Goal: Task Accomplishment & Management: Use online tool/utility

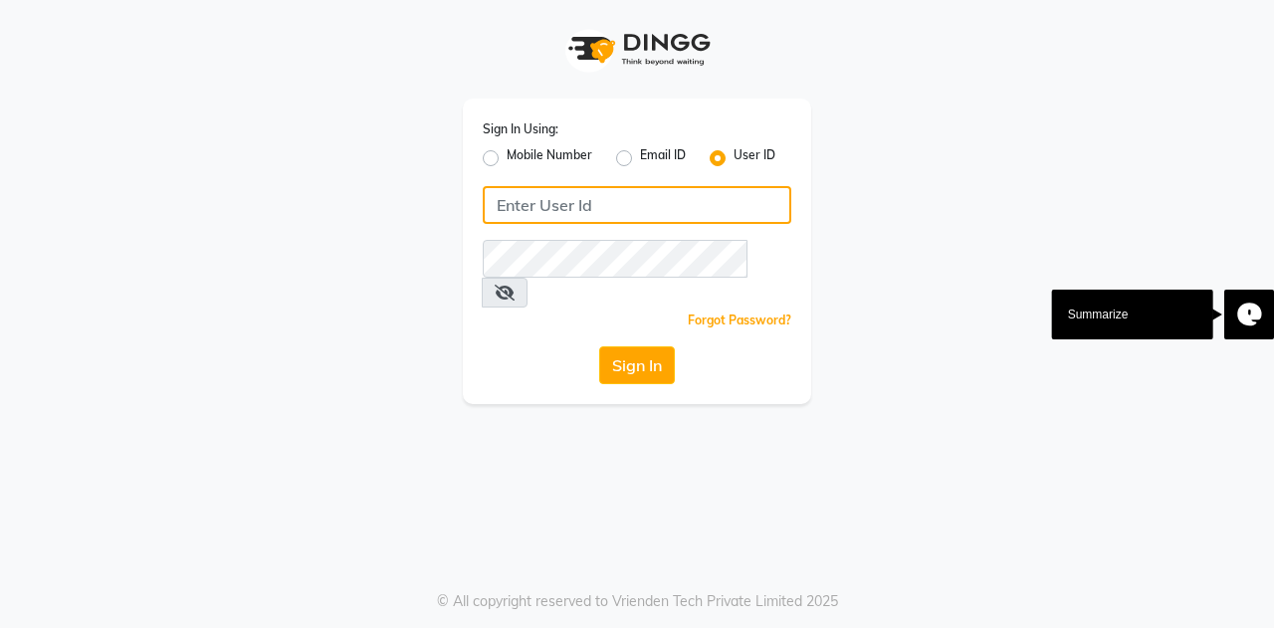
click at [552, 202] on input "Username" at bounding box center [637, 205] width 309 height 38
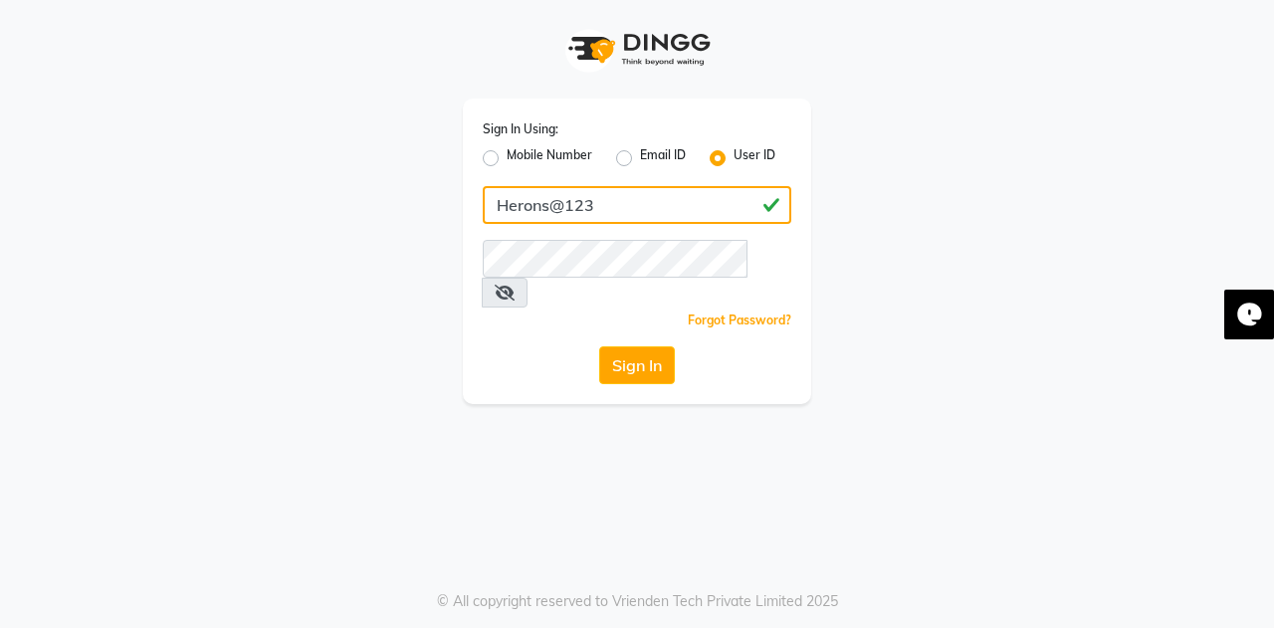
type input "Herons@123"
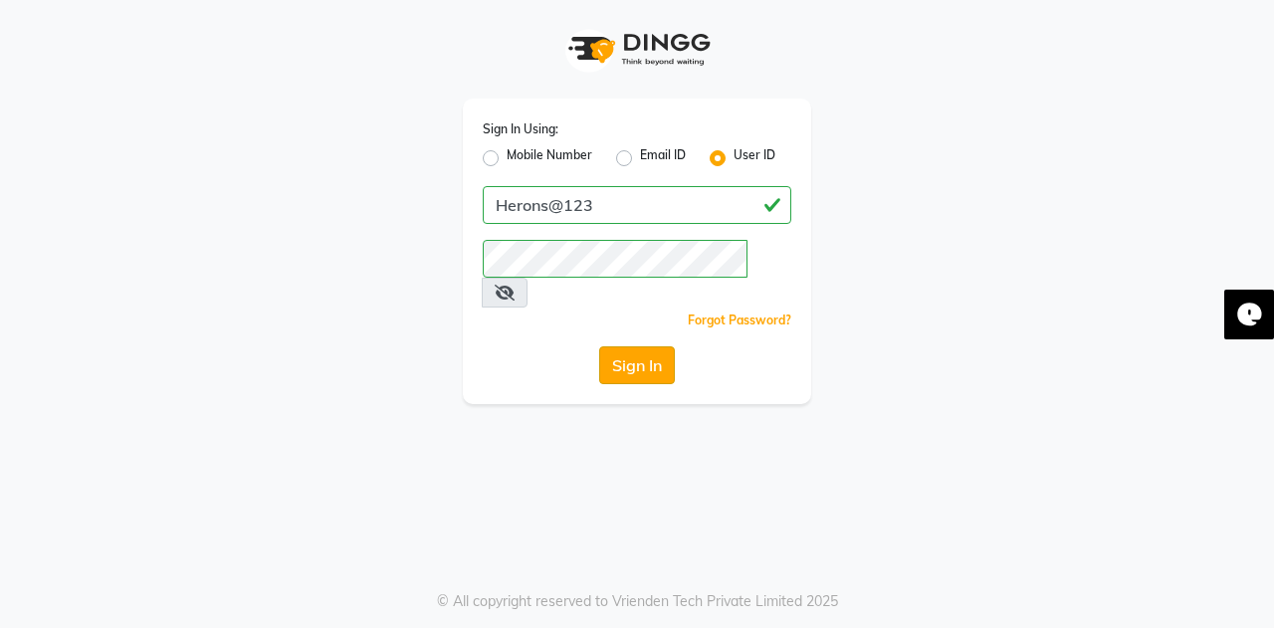
click at [619, 346] on button "Sign In" at bounding box center [637, 365] width 76 height 38
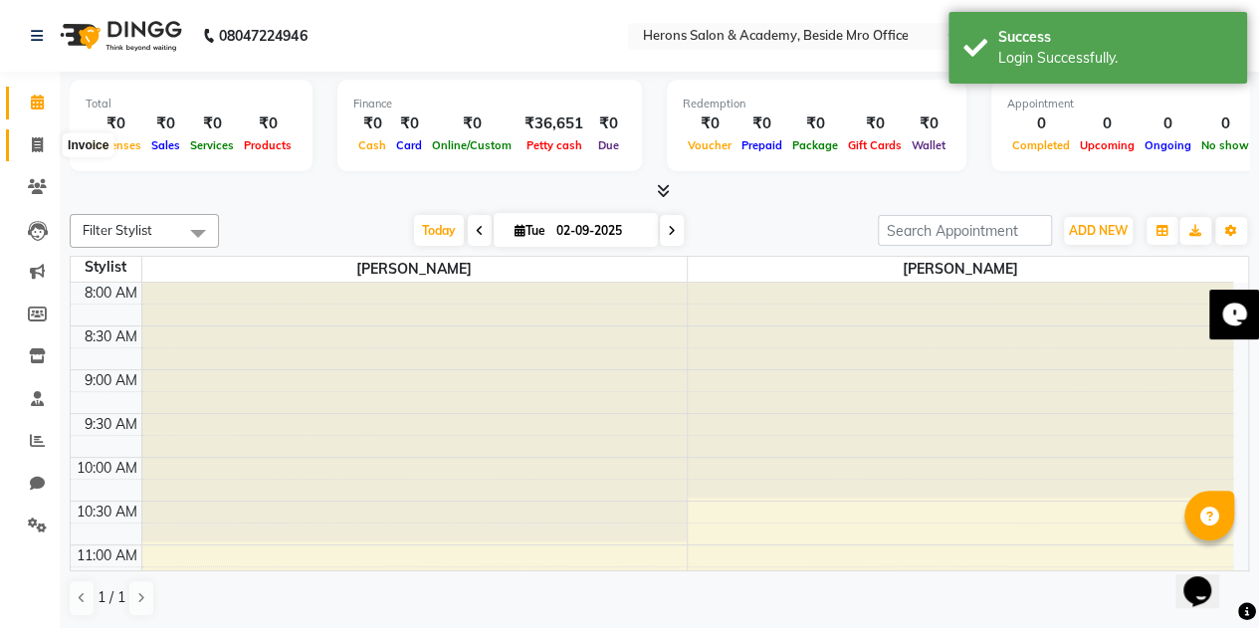
click at [40, 146] on icon at bounding box center [37, 144] width 11 height 15
select select "7758"
select select "service"
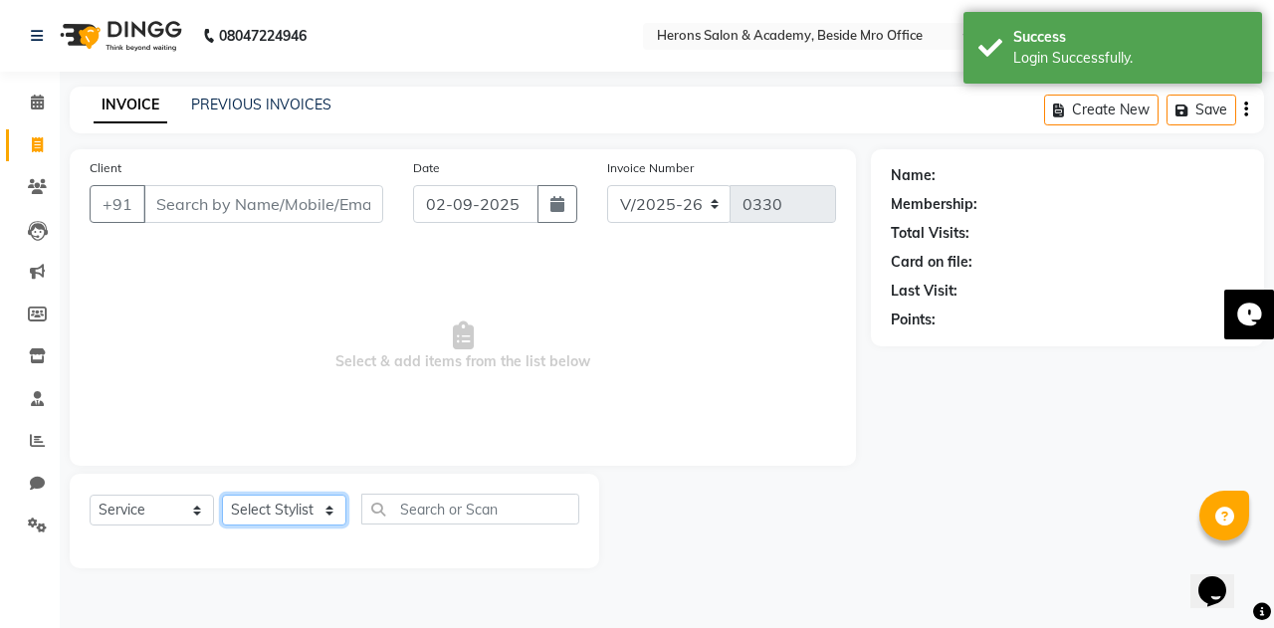
click at [317, 497] on select "Select Stylist [PERSON_NAME] [PERSON_NAME]" at bounding box center [284, 510] width 124 height 31
select select "69236"
click at [222, 495] on select "Select Stylist [PERSON_NAME] [PERSON_NAME]" at bounding box center [284, 510] width 124 height 31
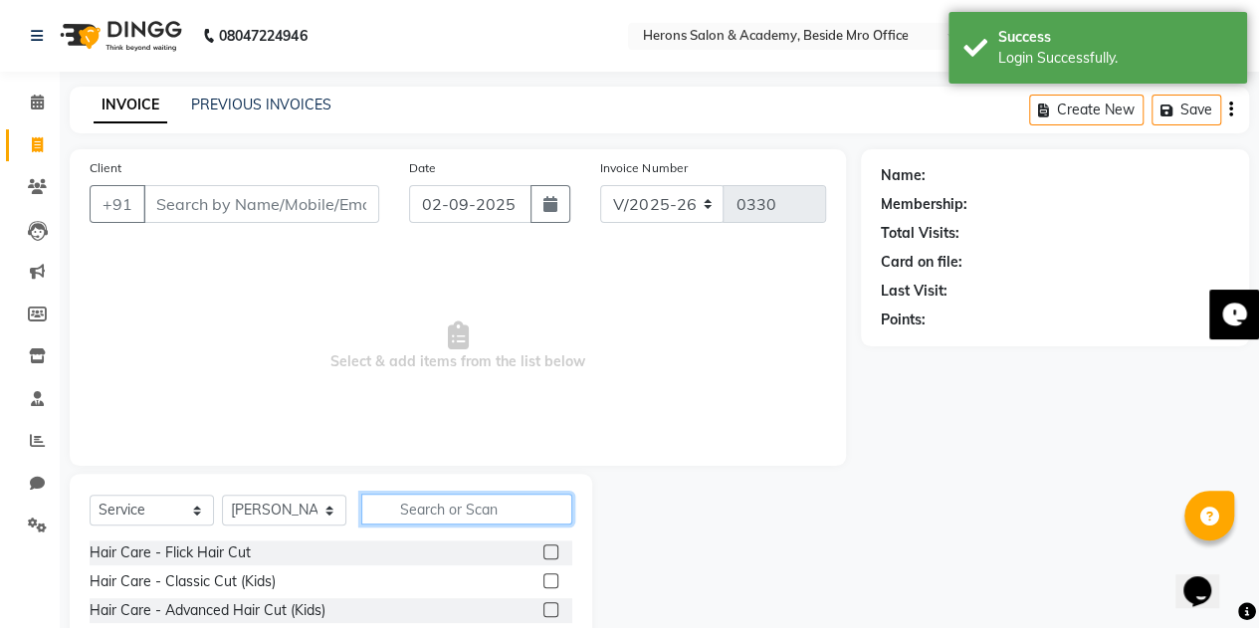
click at [404, 509] on input "text" at bounding box center [466, 509] width 211 height 31
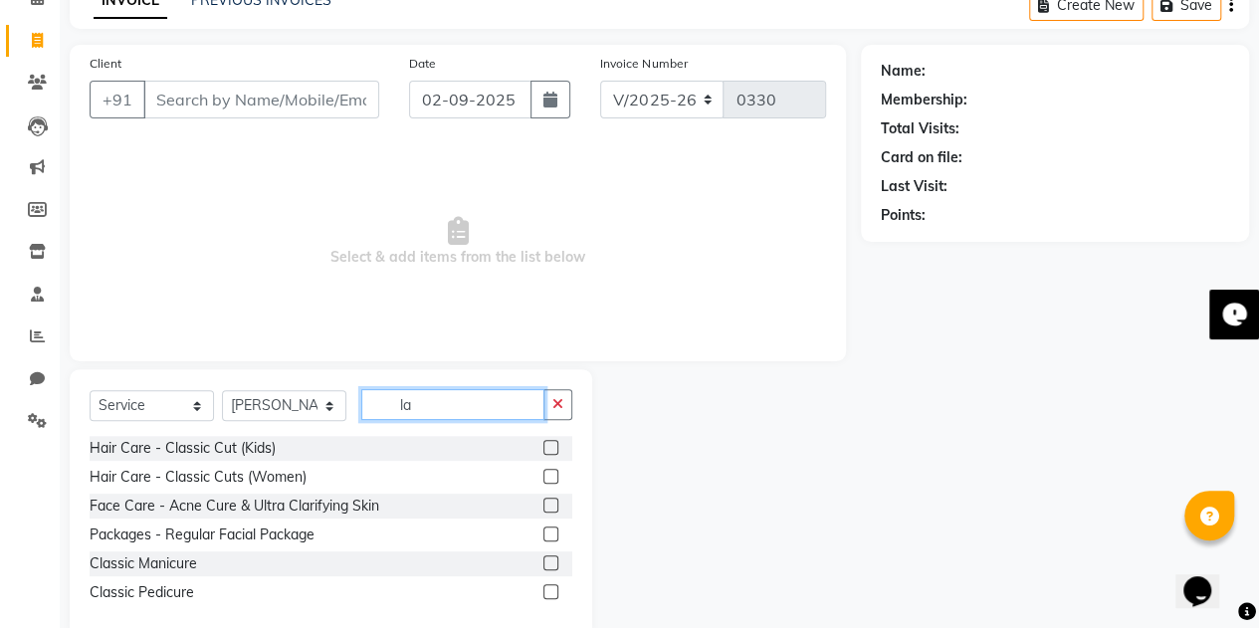
scroll to position [106, 0]
type input "l"
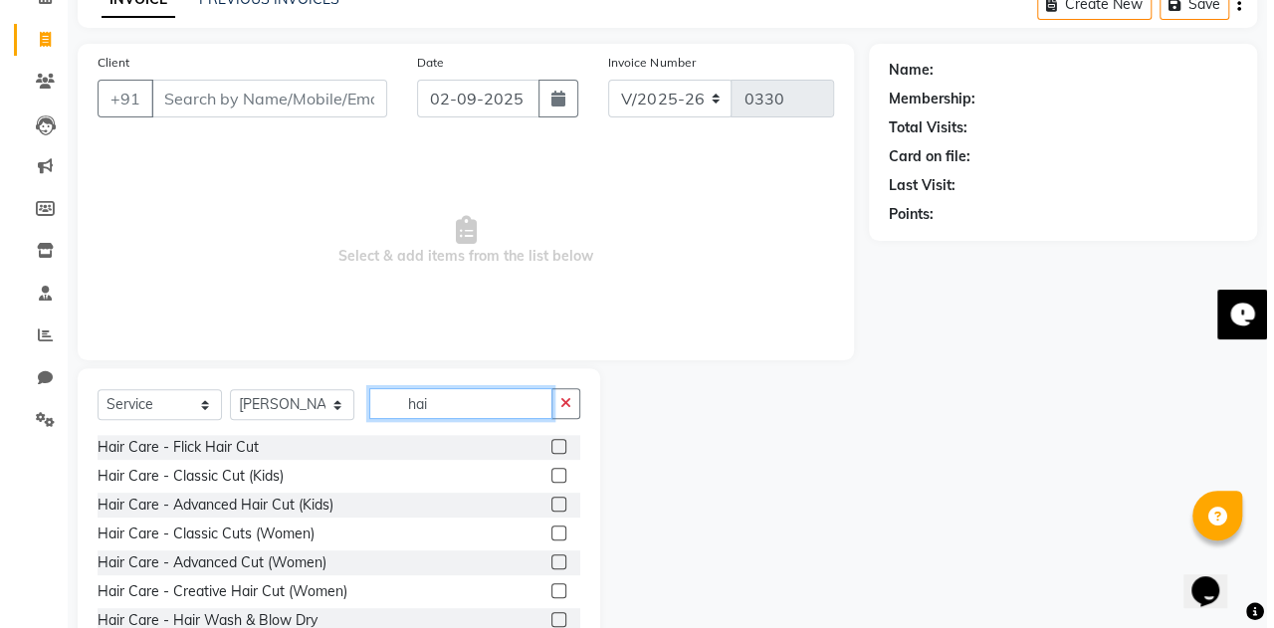
scroll to position [32, 0]
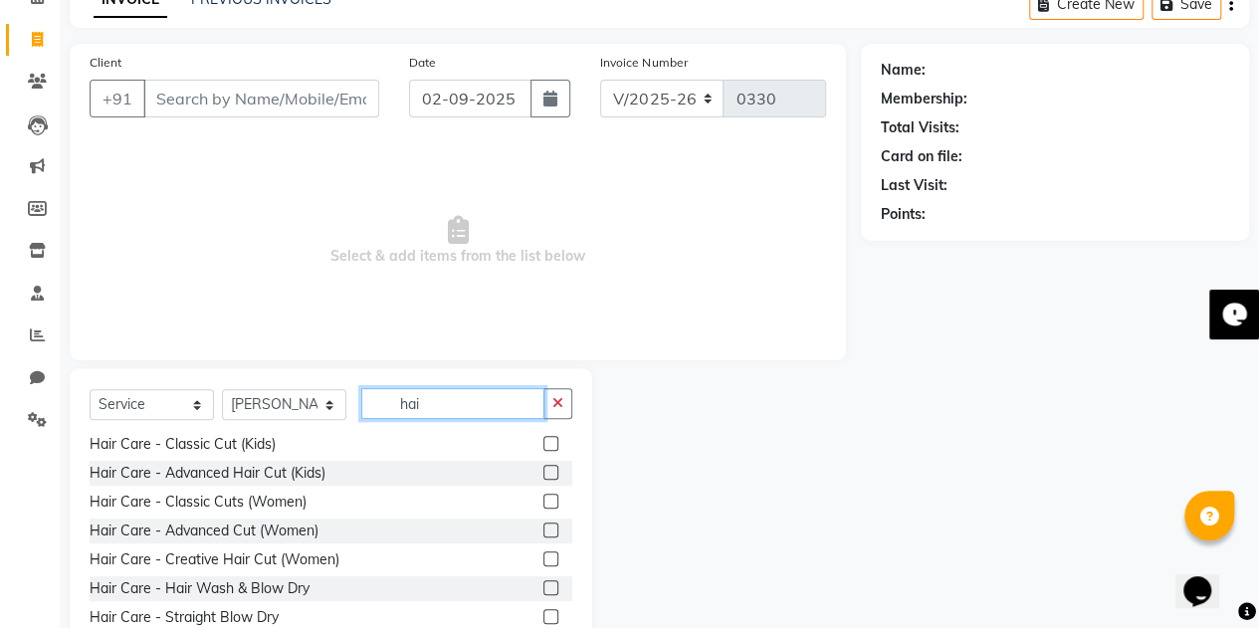
type input "hai"
click at [544, 527] on label at bounding box center [551, 530] width 15 height 15
click at [544, 527] on input "checkbox" at bounding box center [550, 531] width 13 height 13
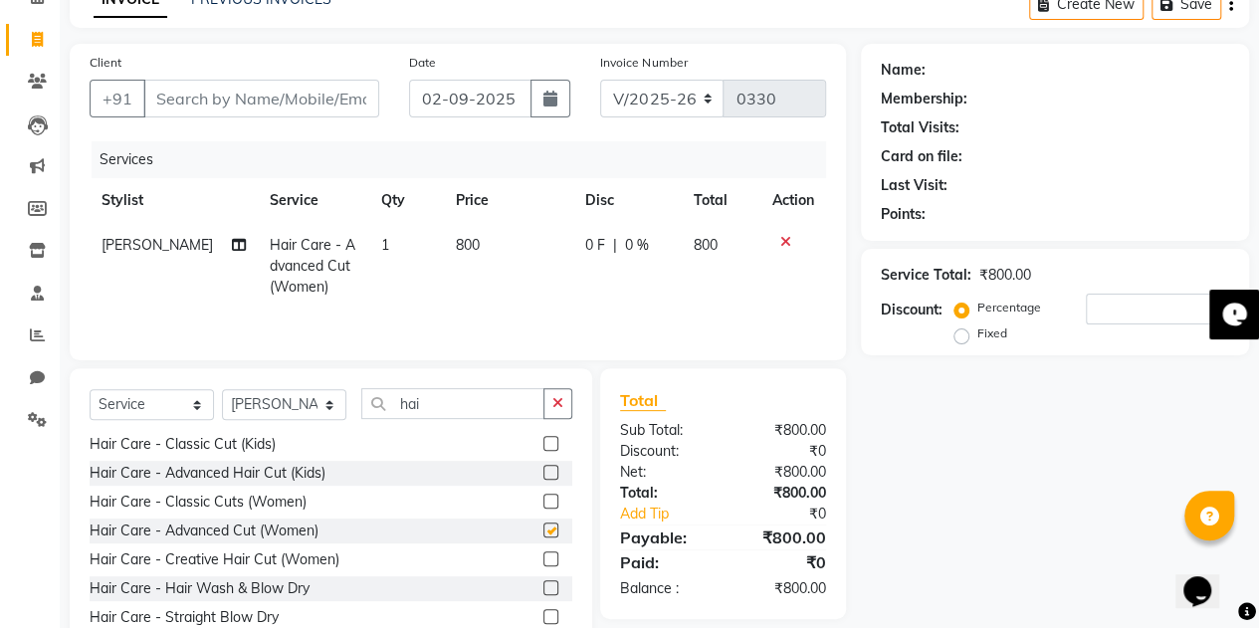
checkbox input "false"
click at [173, 97] on input "Client" at bounding box center [261, 99] width 236 height 38
type input "8"
type input "0"
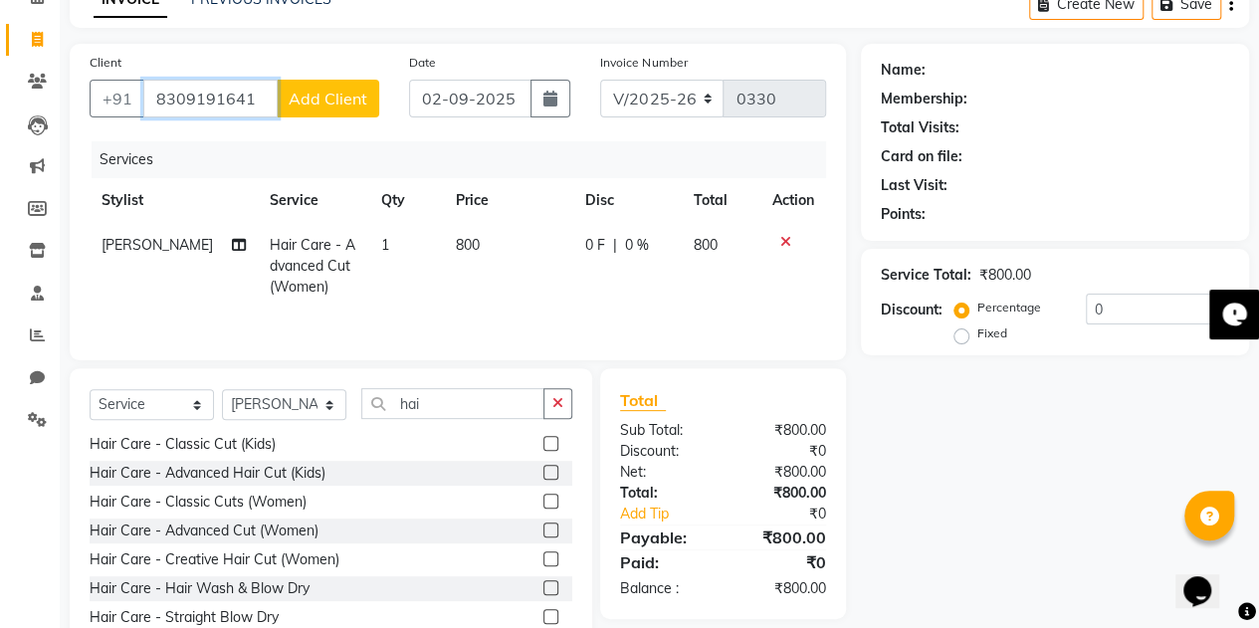
type input "8309191641"
click at [334, 97] on span "Add Client" at bounding box center [328, 99] width 79 height 20
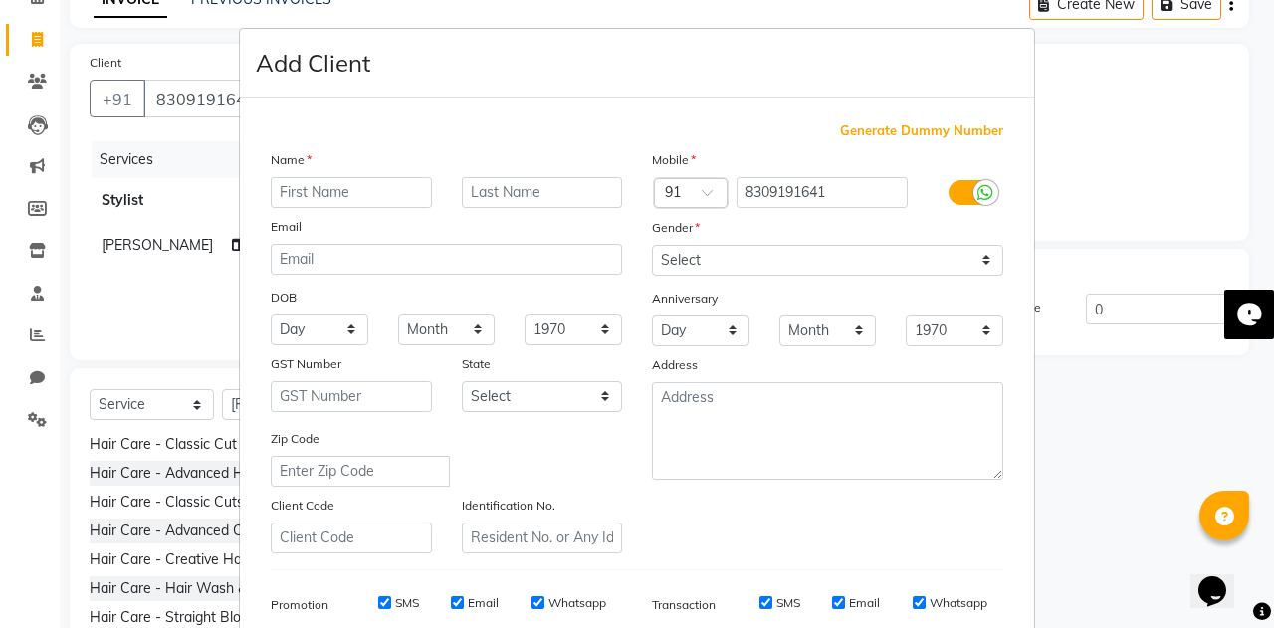
drag, startPoint x: 338, startPoint y: 192, endPoint x: 321, endPoint y: 194, distance: 18.0
click at [321, 194] on input "text" at bounding box center [351, 192] width 161 height 31
type input "anu t"
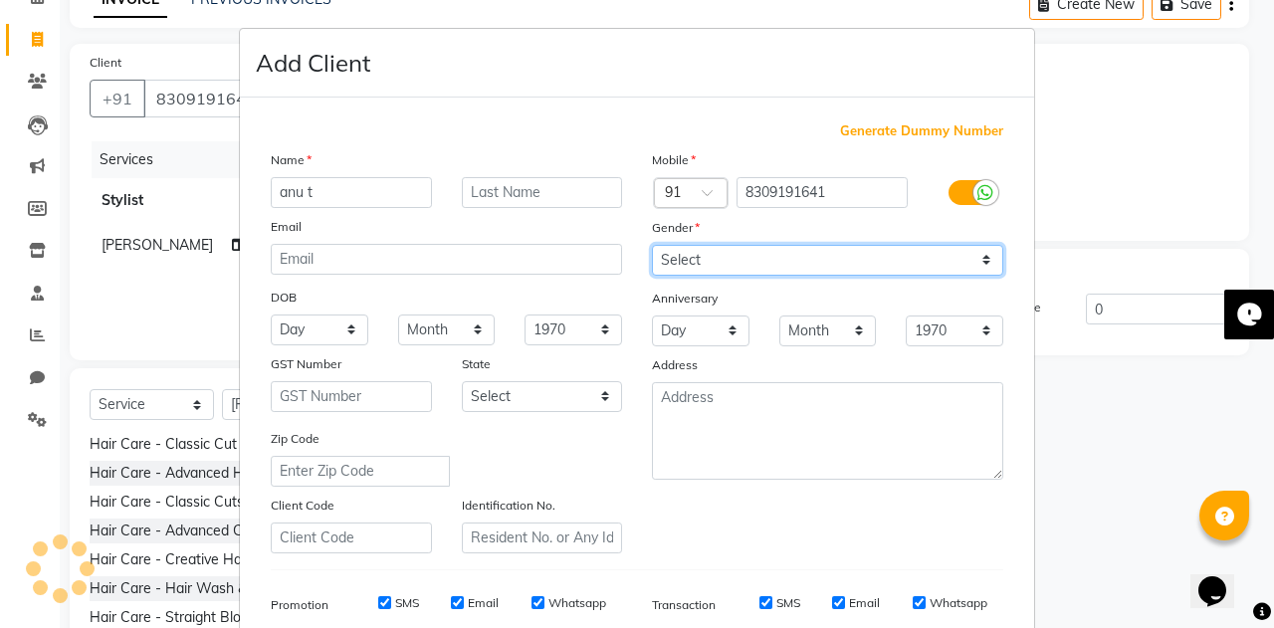
click at [966, 254] on select "Select [DEMOGRAPHIC_DATA] [DEMOGRAPHIC_DATA] Other Prefer Not To Say" at bounding box center [827, 260] width 351 height 31
select select "[DEMOGRAPHIC_DATA]"
click at [652, 245] on select "Select [DEMOGRAPHIC_DATA] [DEMOGRAPHIC_DATA] Other Prefer Not To Say" at bounding box center [827, 260] width 351 height 31
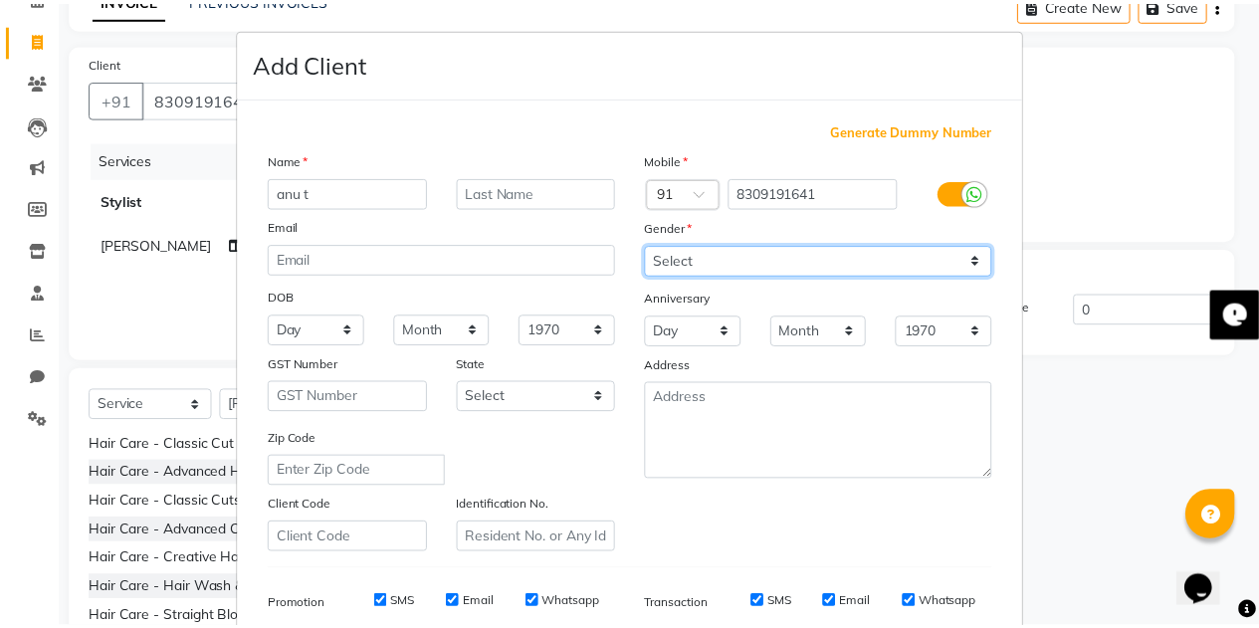
scroll to position [287, 0]
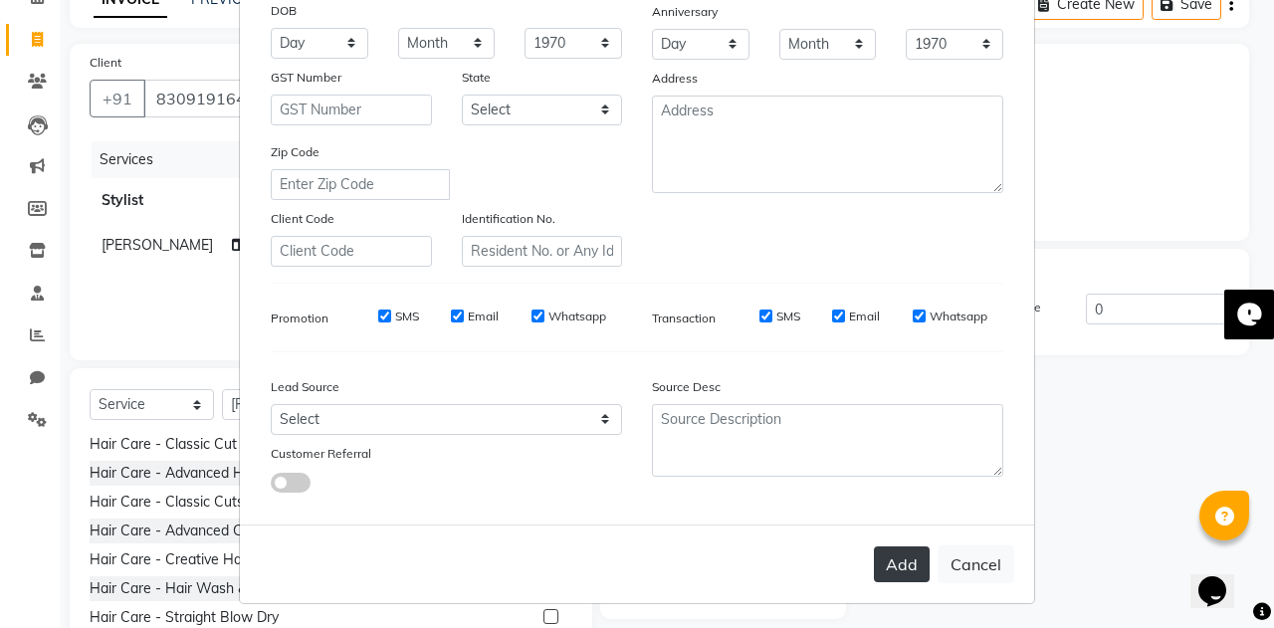
click at [874, 556] on button "Add" at bounding box center [902, 565] width 56 height 36
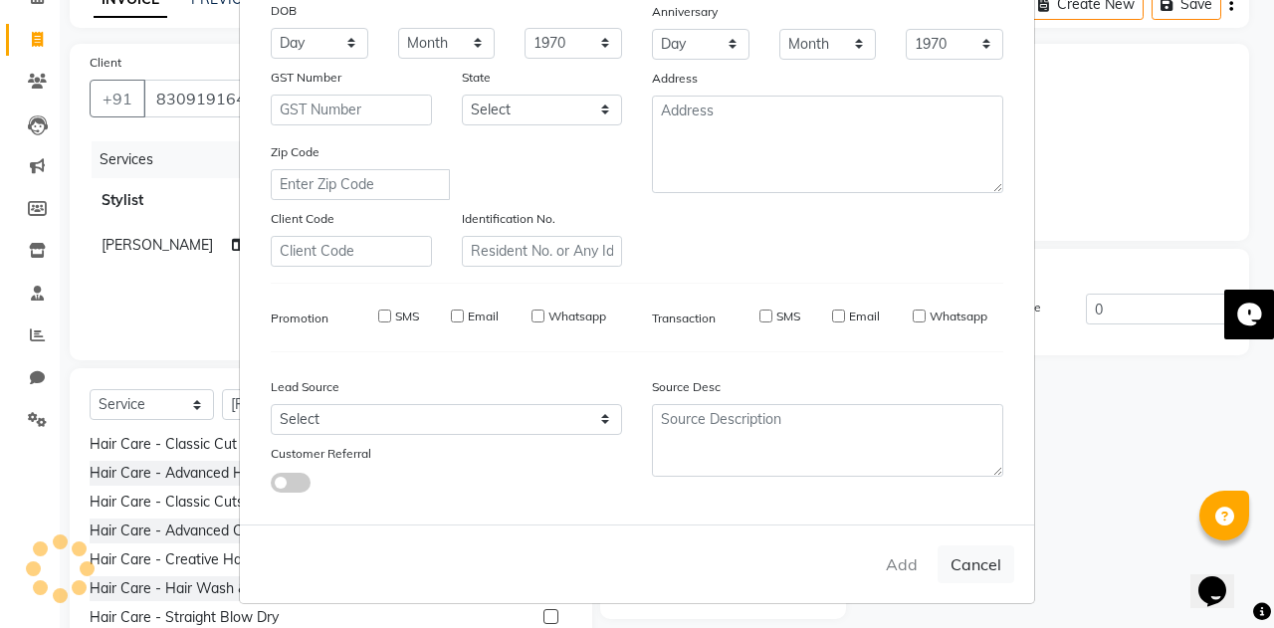
select select
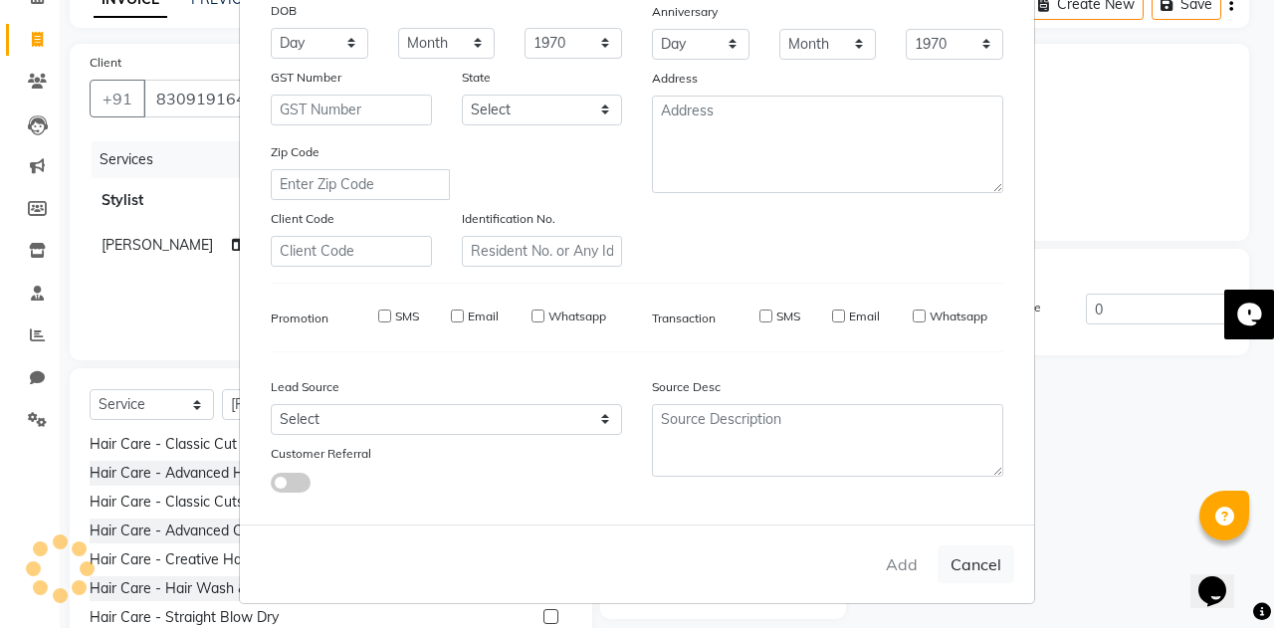
select select
checkbox input "false"
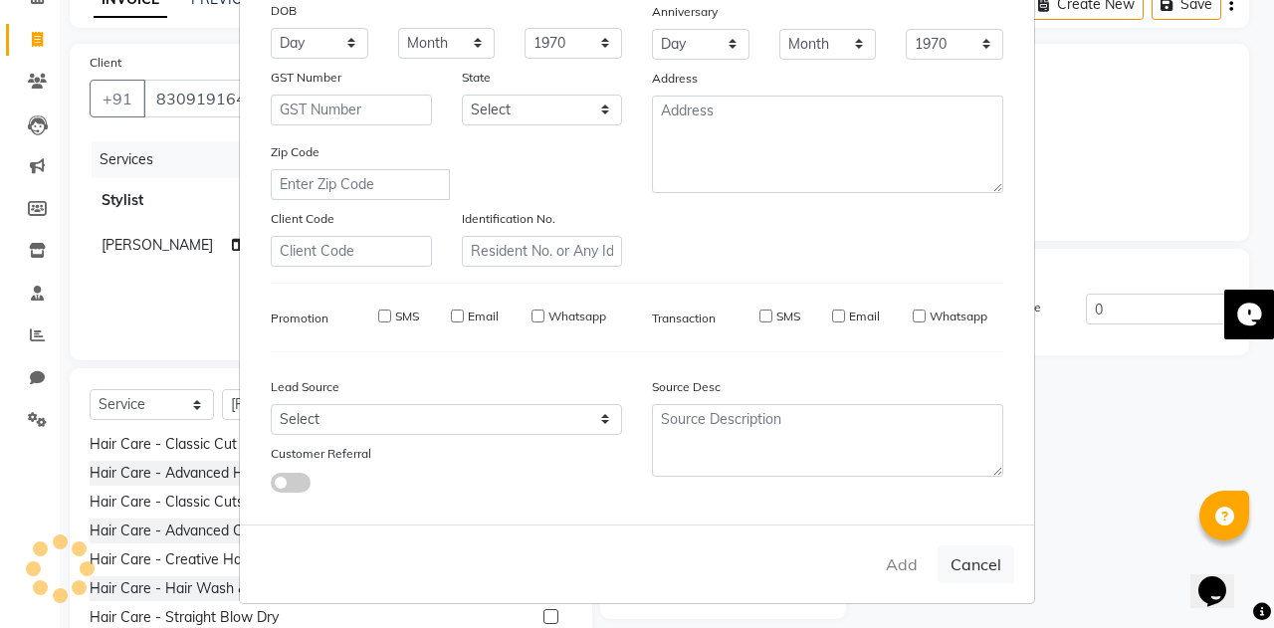
checkbox input "false"
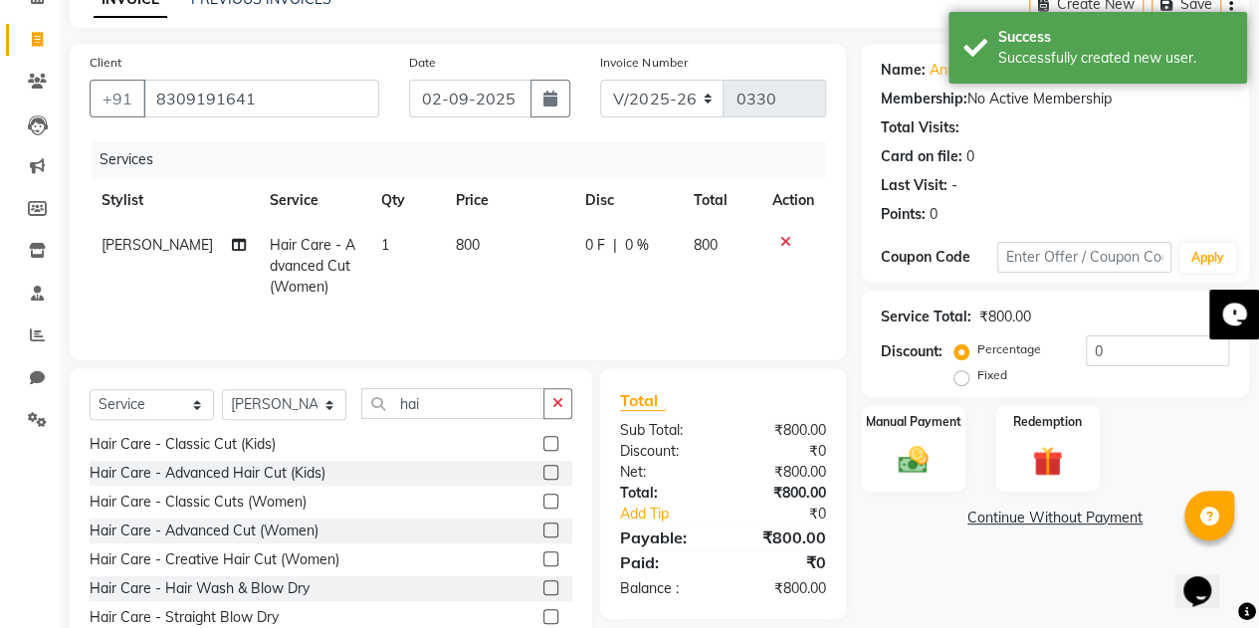
scroll to position [168, 0]
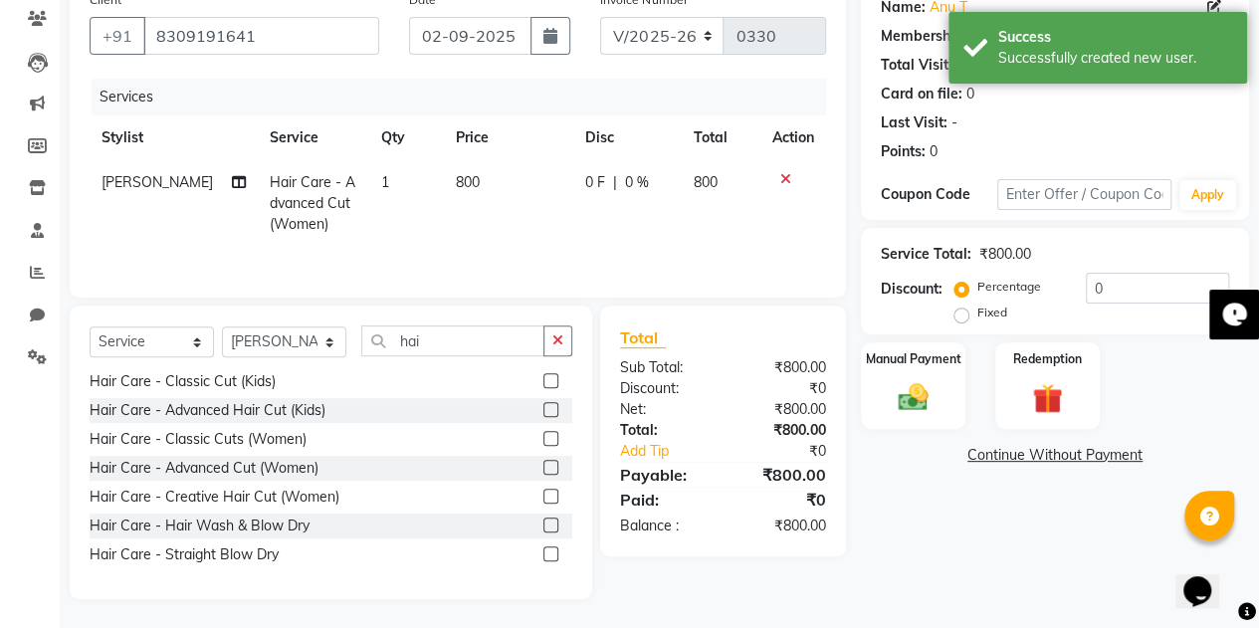
click at [456, 181] on span "800" at bounding box center [468, 182] width 24 height 18
select select "69236"
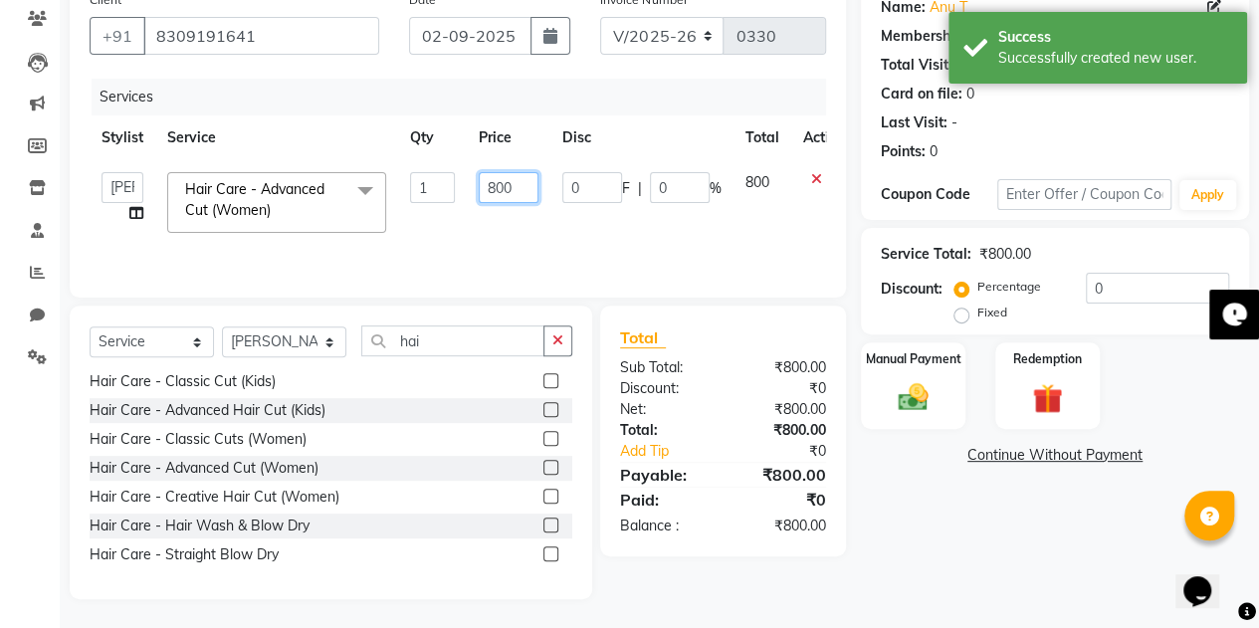
click at [490, 186] on input "800" at bounding box center [509, 187] width 60 height 31
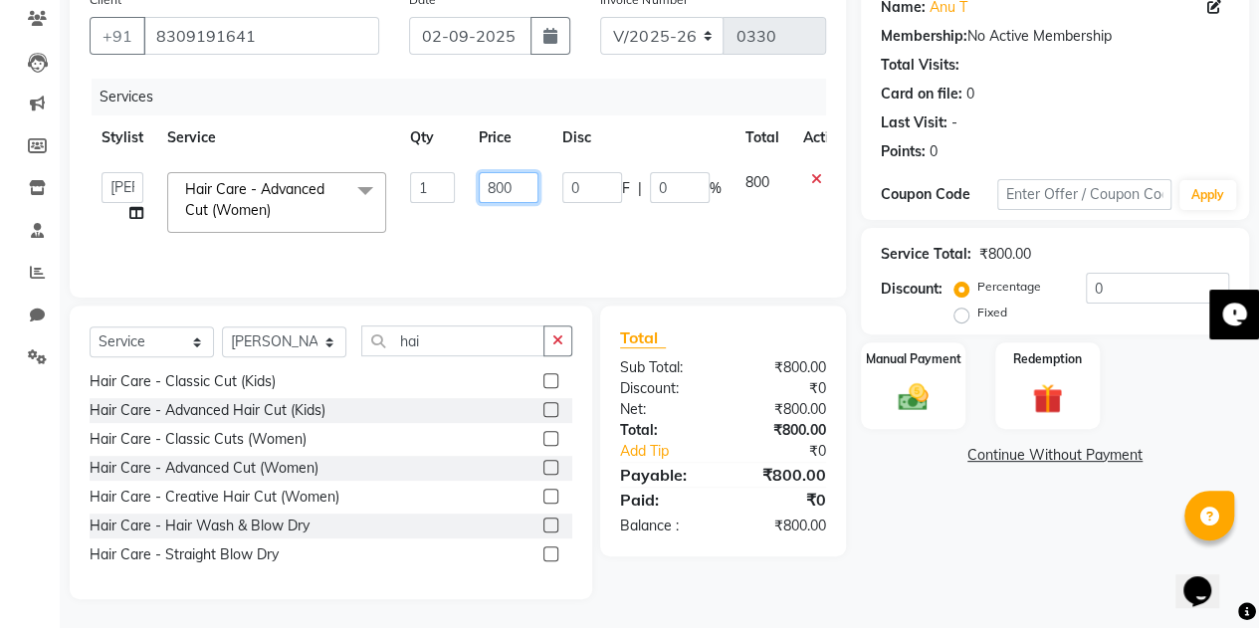
click at [498, 183] on input "800" at bounding box center [509, 187] width 60 height 31
type input "1200"
click at [510, 218] on td "1200" at bounding box center [509, 202] width 84 height 85
select select "69236"
click at [918, 397] on img at bounding box center [913, 397] width 51 height 36
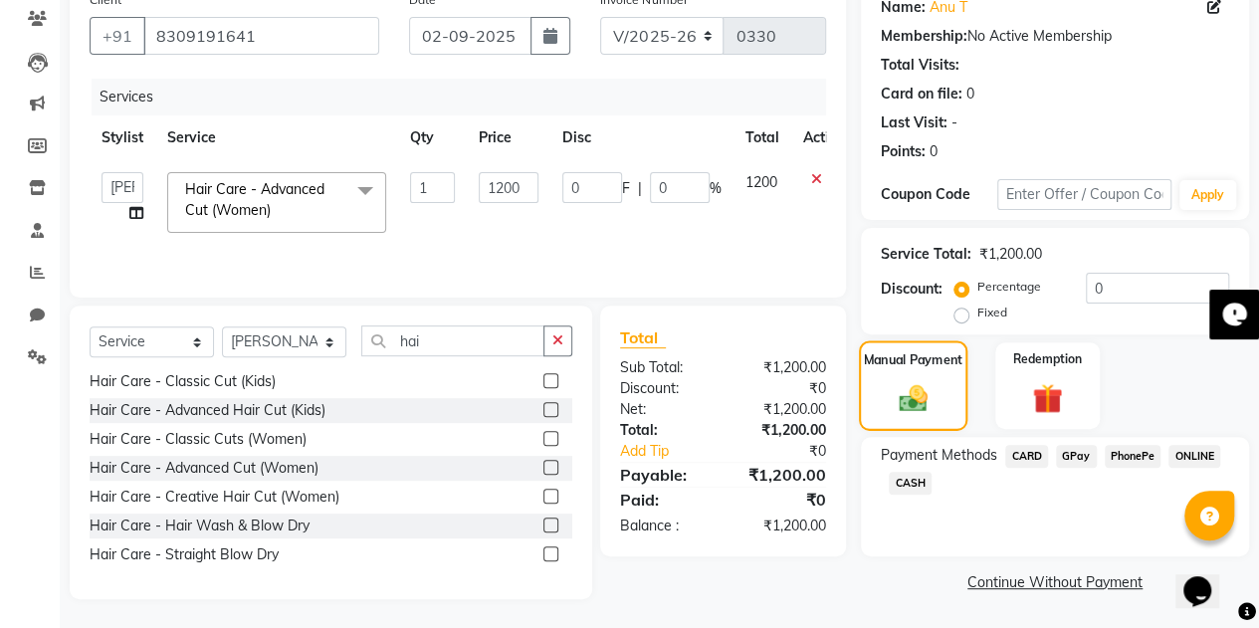
scroll to position [167, 0]
click at [1143, 446] on span "PhonePe" at bounding box center [1133, 457] width 57 height 23
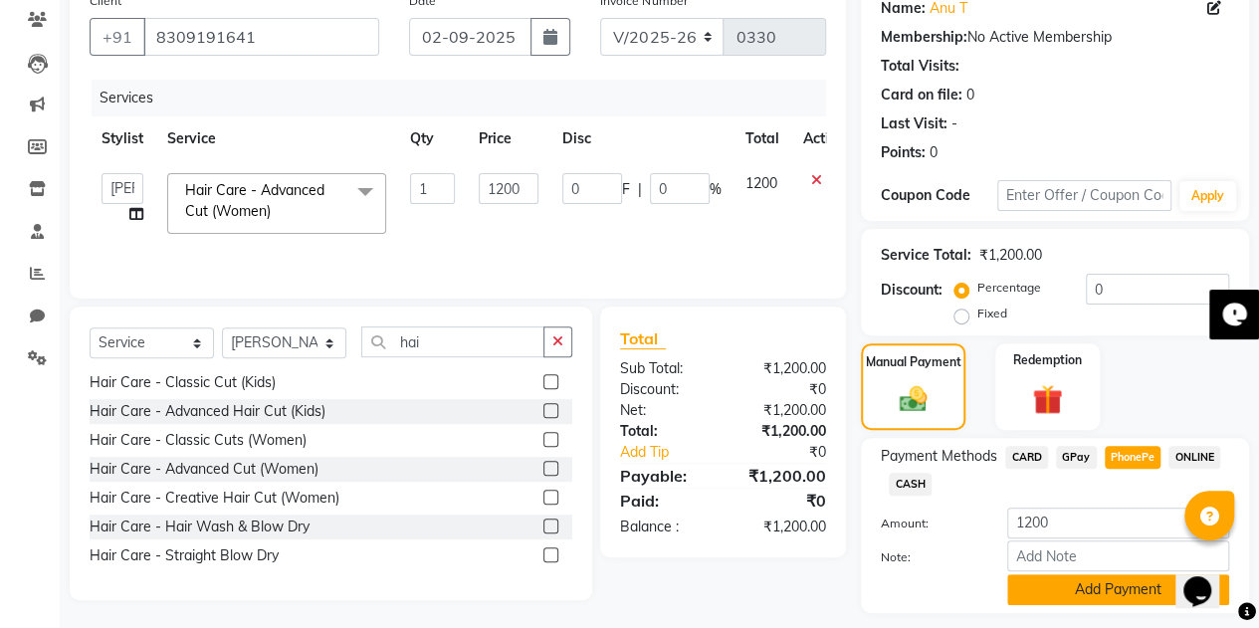
click at [1106, 580] on button "Add Payment" at bounding box center [1118, 589] width 222 height 31
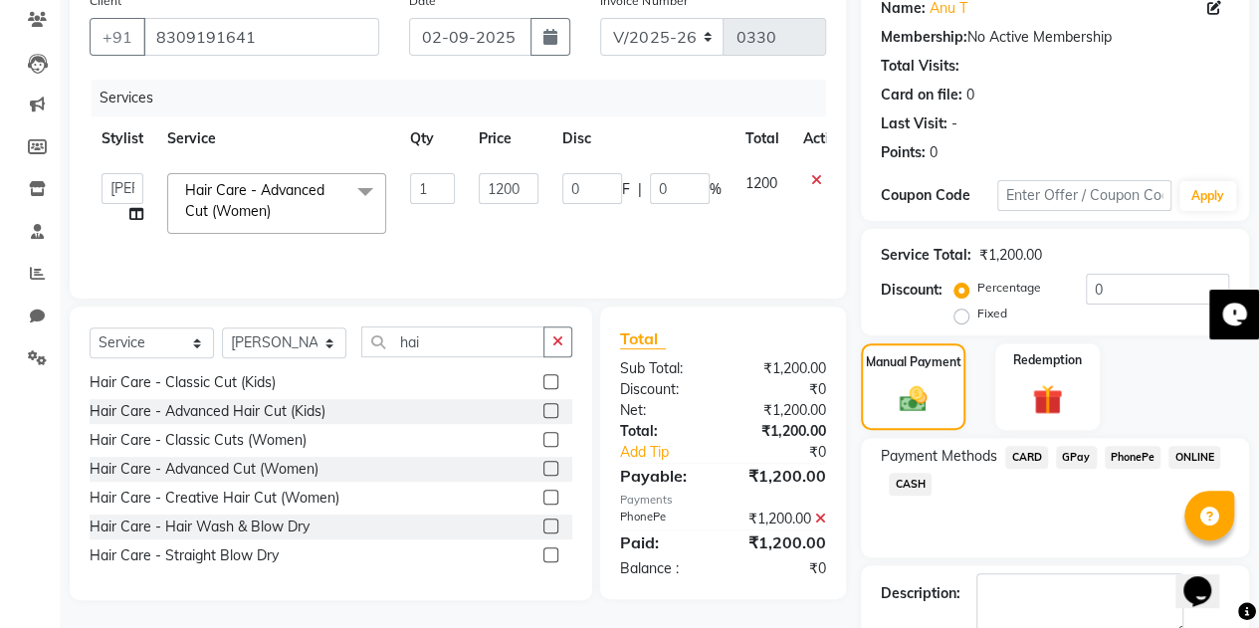
scroll to position [277, 0]
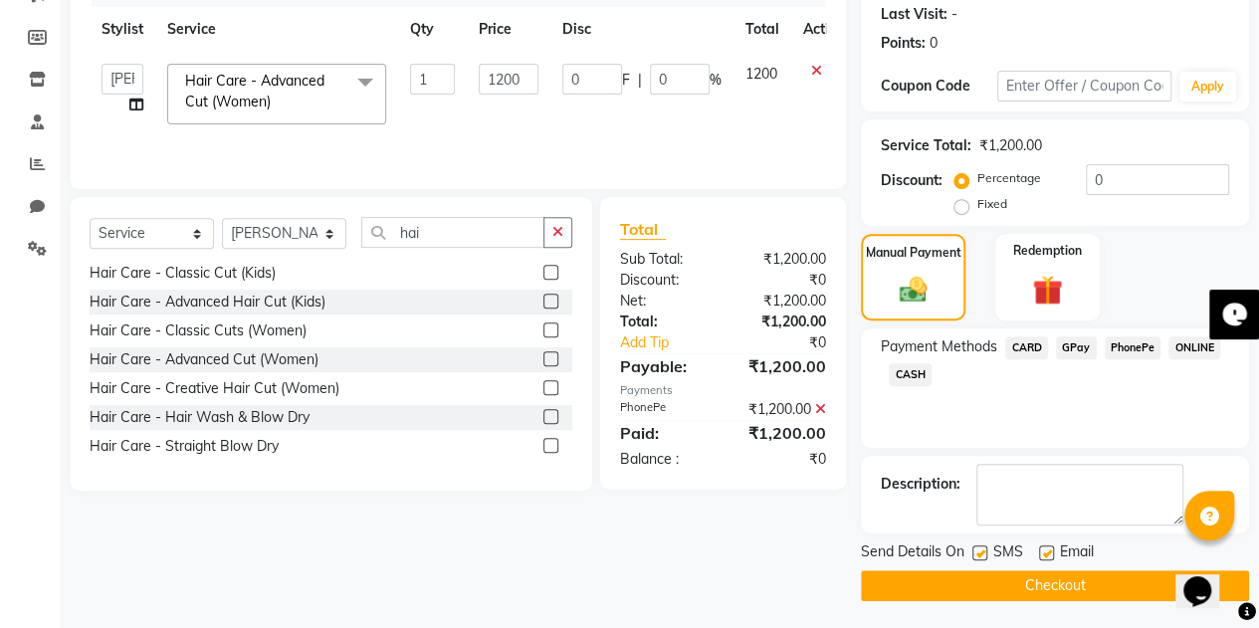
click at [1044, 552] on label at bounding box center [1046, 553] width 15 height 15
click at [1044, 552] on input "checkbox" at bounding box center [1045, 554] width 13 height 13
checkbox input "false"
click at [1043, 570] on button "Checkout" at bounding box center [1055, 585] width 388 height 31
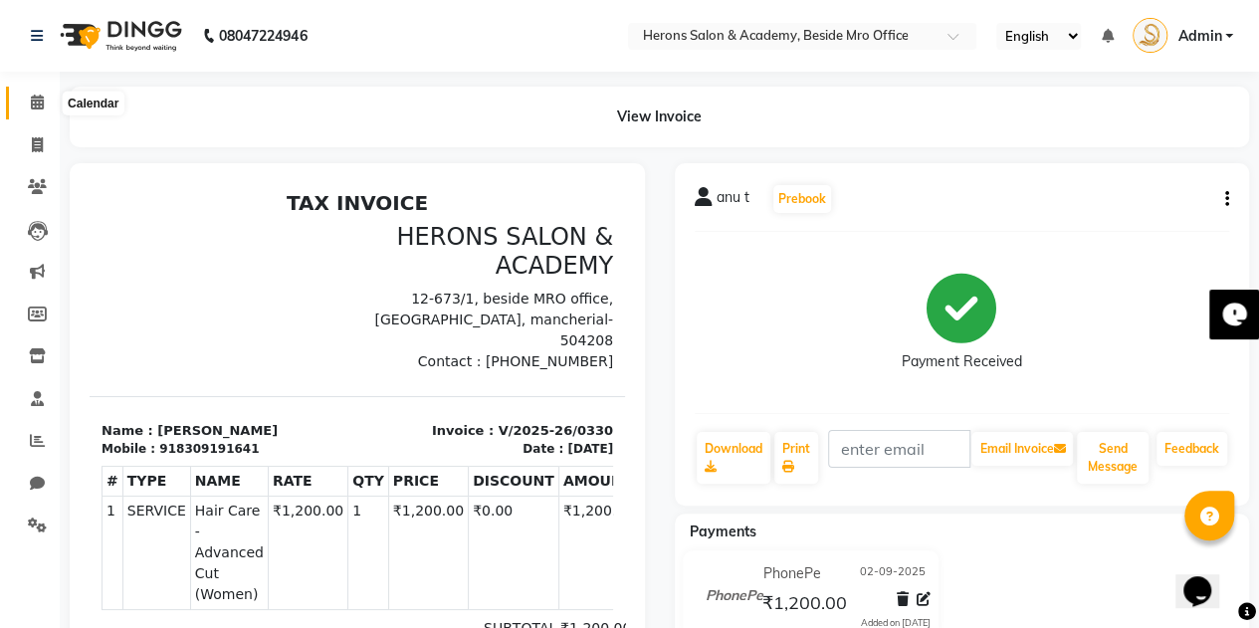
click at [36, 97] on icon at bounding box center [37, 102] width 13 height 15
